Goal: Information Seeking & Learning: Learn about a topic

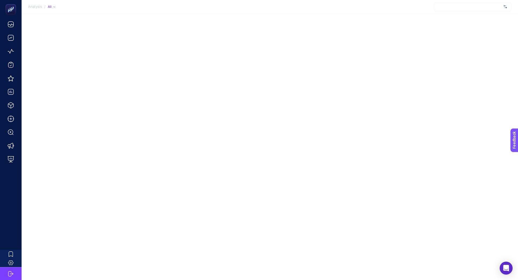
click at [469, 8] on div at bounding box center [473, 6] width 78 height 9
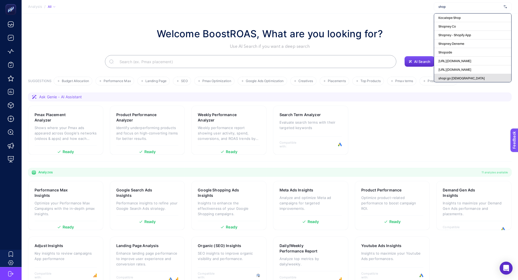
type input "shop"
click at [459, 76] on span "shopi go [DEMOGRAPHIC_DATA]" at bounding box center [461, 78] width 46 height 4
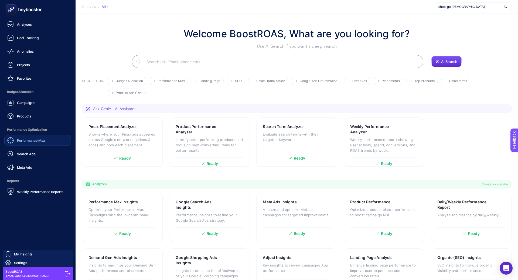
click at [35, 141] on span "Performance Max" at bounding box center [31, 140] width 28 height 4
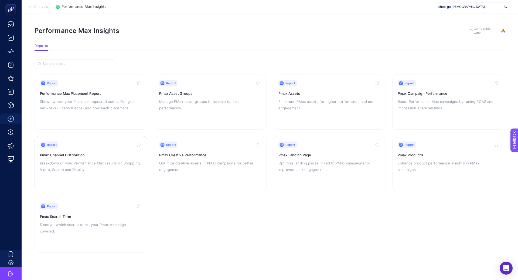
click at [94, 154] on h3 "Pmax Channel Distribution" at bounding box center [91, 154] width 102 height 5
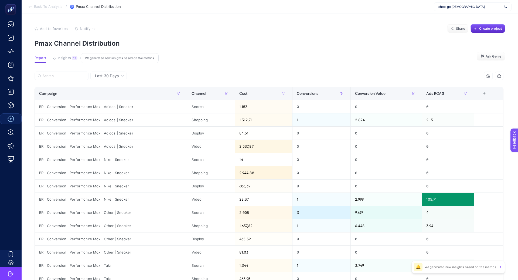
click at [113, 74] on span "Last 30 Days" at bounding box center [107, 75] width 24 height 5
click at [114, 97] on li "Last 7 Days" at bounding box center [108, 97] width 33 height 10
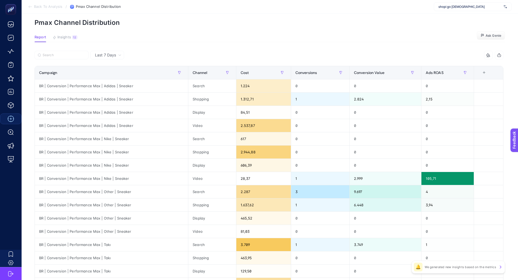
scroll to position [20, 0]
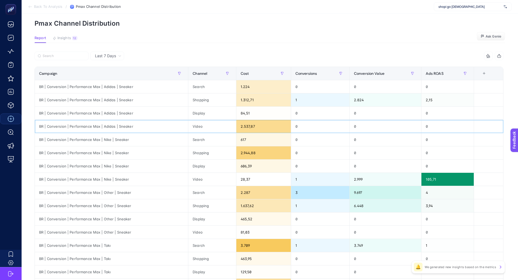
click at [255, 124] on div "2.537,87" at bounding box center [263, 126] width 54 height 13
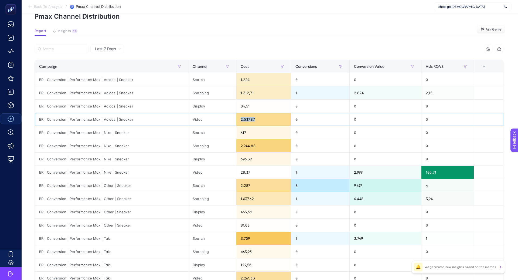
scroll to position [34, 0]
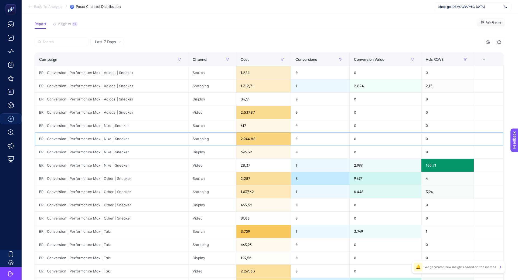
click at [240, 138] on div "2.944,88" at bounding box center [263, 138] width 54 height 13
click at [245, 163] on div "28,37" at bounding box center [263, 165] width 54 height 13
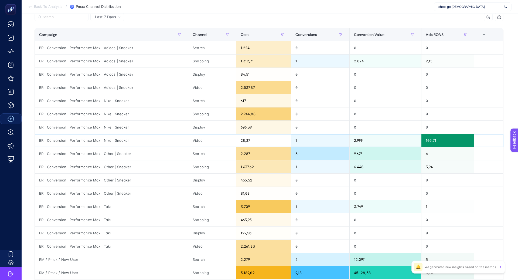
scroll to position [58, 0]
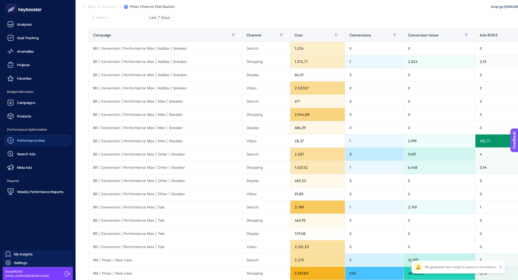
click at [31, 141] on span "Performance Max" at bounding box center [31, 140] width 28 height 4
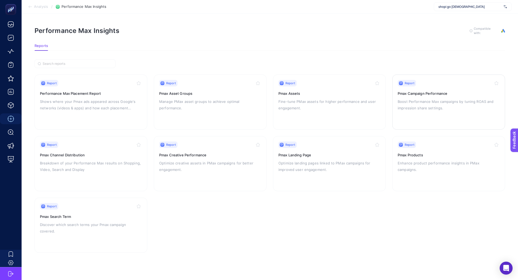
click at [431, 101] on p "Boost Performance Max campaigns by tuning ROAS and impression share settings." at bounding box center [449, 104] width 102 height 13
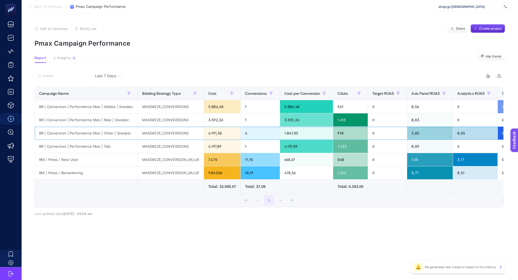
click at [104, 134] on div "BR | Conversion | Performance Max | Other | Sneaker" at bounding box center [86, 133] width 103 height 13
click at [61, 160] on div "RM / Pmax / New User" at bounding box center [86, 159] width 103 height 13
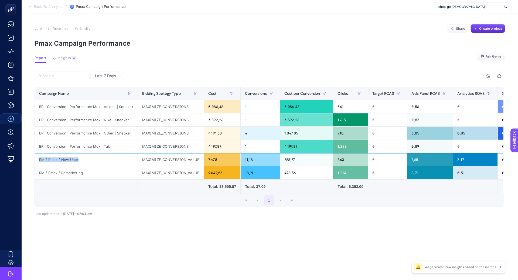
click at [61, 160] on div "RM / Pmax / New User" at bounding box center [86, 159] width 103 height 13
click at [104, 132] on div "BR | Conversion | Performance Max | Other | Sneaker" at bounding box center [86, 133] width 103 height 13
click at [67, 160] on div "RM / Pmax / New User" at bounding box center [86, 159] width 103 height 13
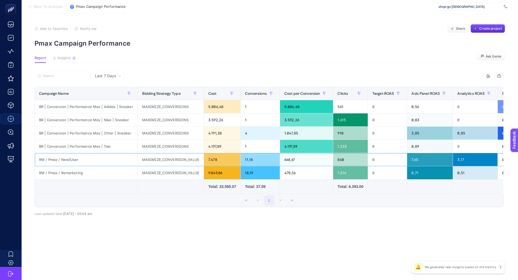
click at [67, 160] on div "RM / Pmax / New User" at bounding box center [86, 159] width 103 height 13
click at [80, 172] on div "RM / Pmax / Remarketing" at bounding box center [86, 172] width 103 height 13
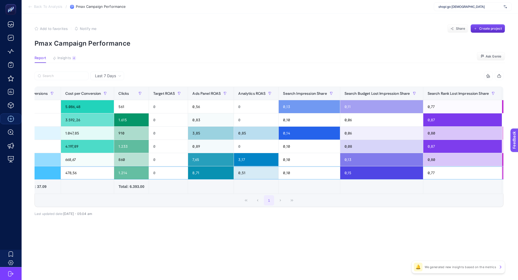
scroll to position [0, 263]
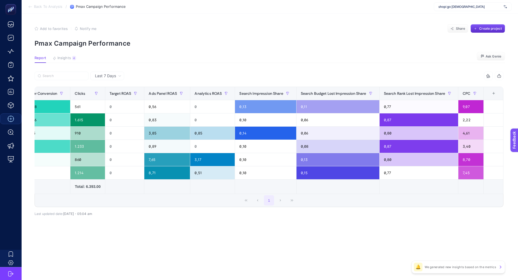
click at [495, 92] on div "+" at bounding box center [494, 93] width 10 height 4
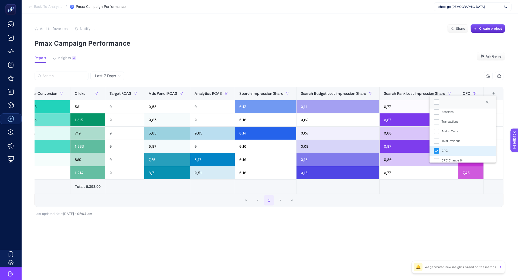
scroll to position [188, 0]
click at [455, 139] on div "Total Revenue" at bounding box center [450, 141] width 19 height 5
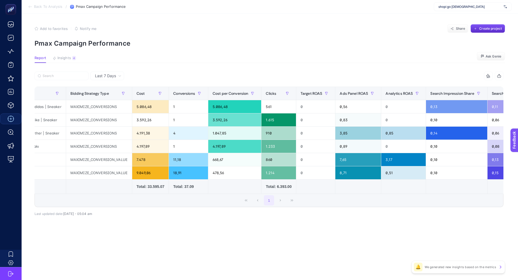
scroll to position [0, 0]
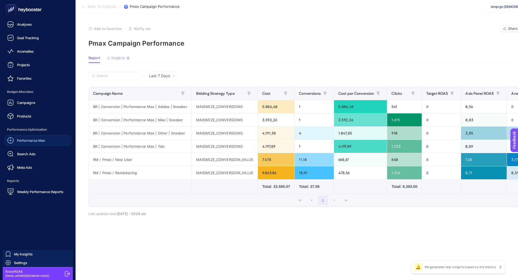
click at [19, 143] on div "Performance Max" at bounding box center [26, 140] width 38 height 6
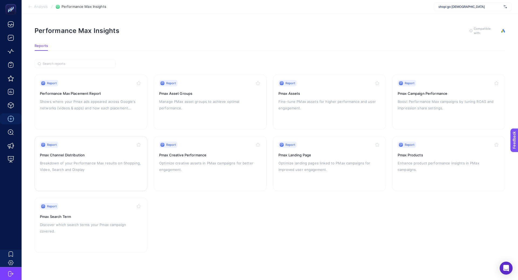
click at [103, 180] on div "Report Pmax Channel Distribution Breakdown of your Performance Max results on S…" at bounding box center [91, 163] width 102 height 44
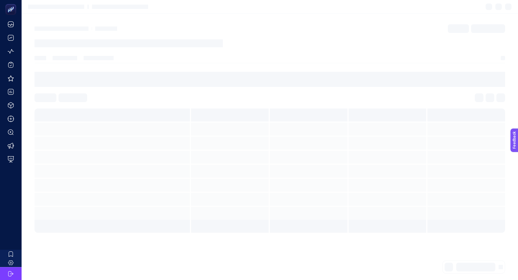
click at [69, 79] on div at bounding box center [270, 79] width 470 height 15
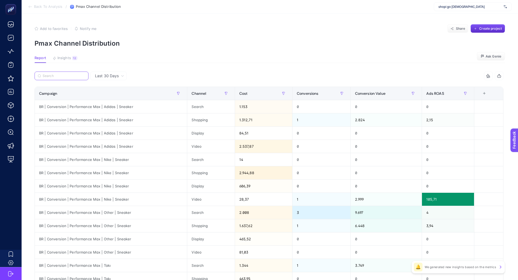
click at [69, 76] on input "Search" at bounding box center [64, 76] width 43 height 4
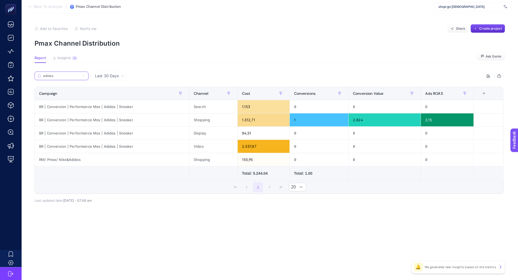
type input "adidas"
